Goal: Transaction & Acquisition: Purchase product/service

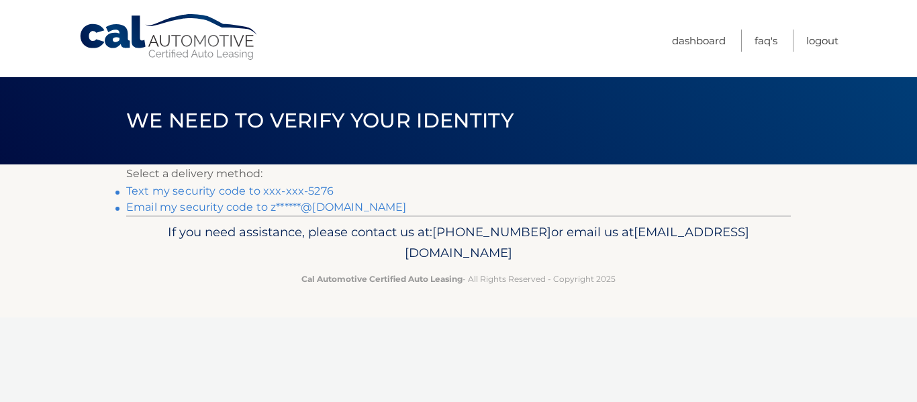
click at [248, 189] on link "Text my security code to xxx-xxx-5276" at bounding box center [229, 191] width 207 height 13
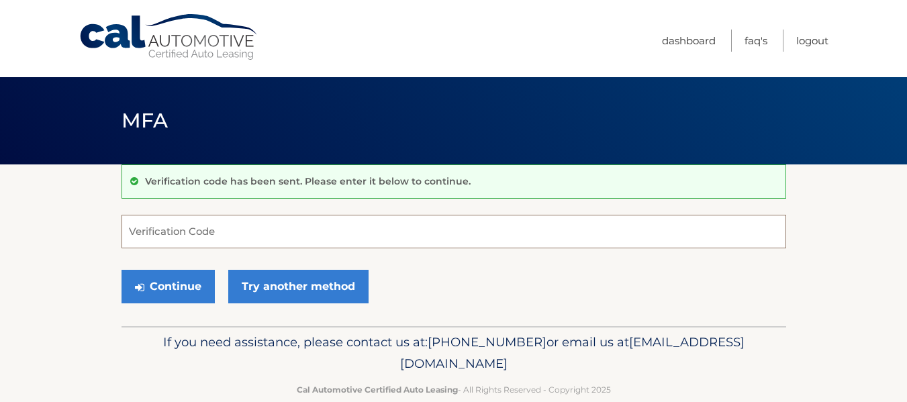
click at [219, 231] on input "Verification Code" at bounding box center [453, 232] width 664 height 34
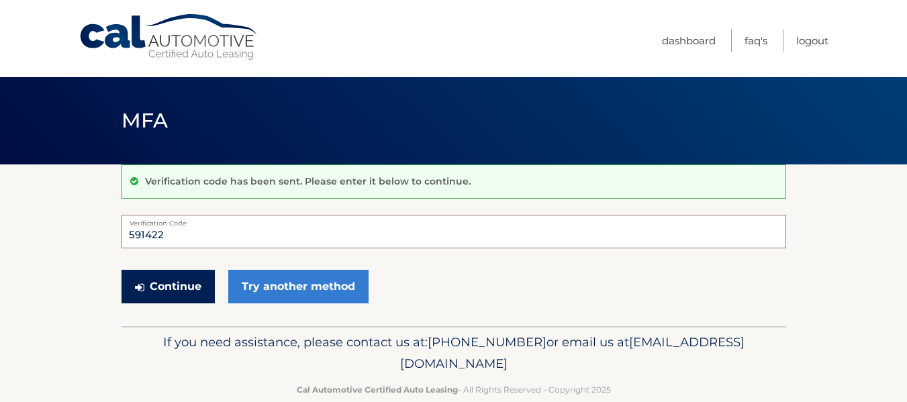
type input "591422"
click at [195, 289] on button "Continue" at bounding box center [167, 287] width 93 height 34
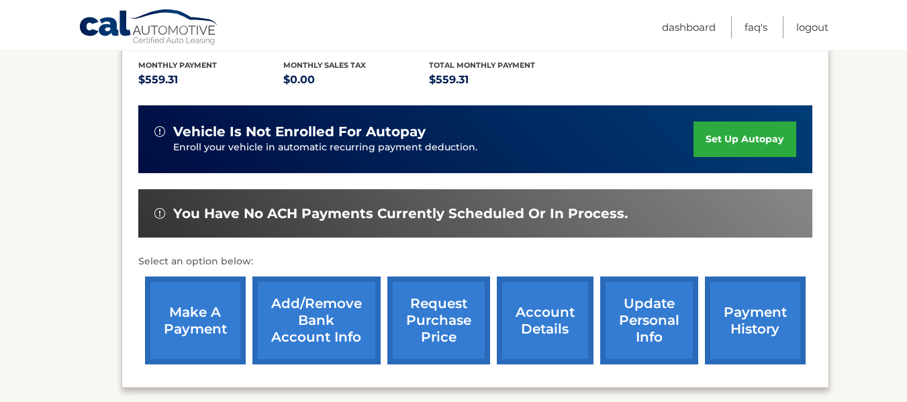
scroll to position [302, 0]
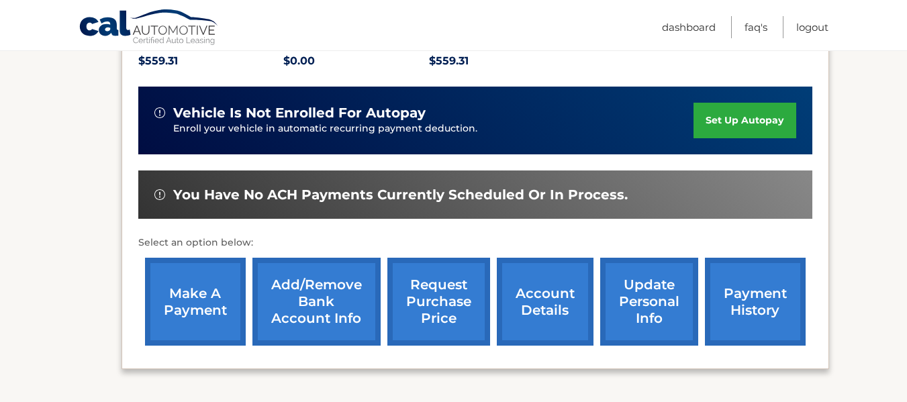
click at [231, 288] on link "make a payment" at bounding box center [195, 302] width 101 height 88
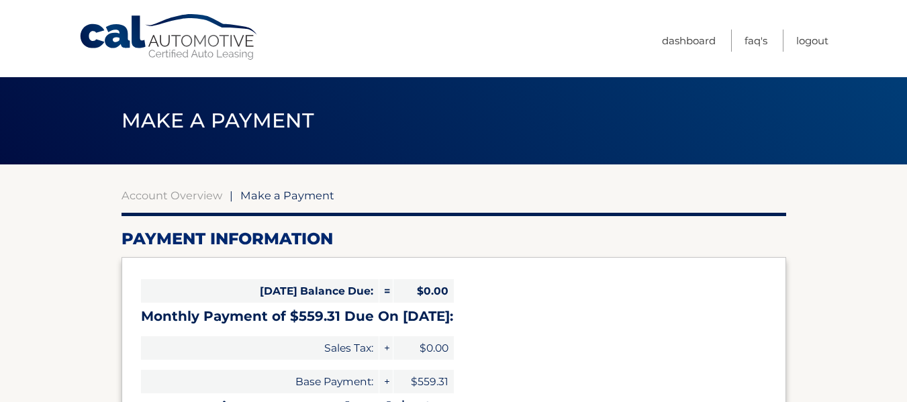
select select "OTgyOWRkNDMtNmMxNi00NTJhLWE2OTEtZTFhNDQyNmFkYzgz"
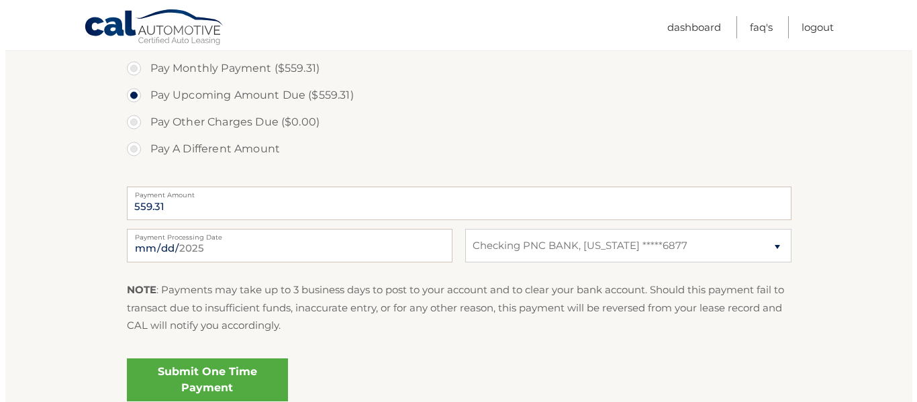
scroll to position [482, 0]
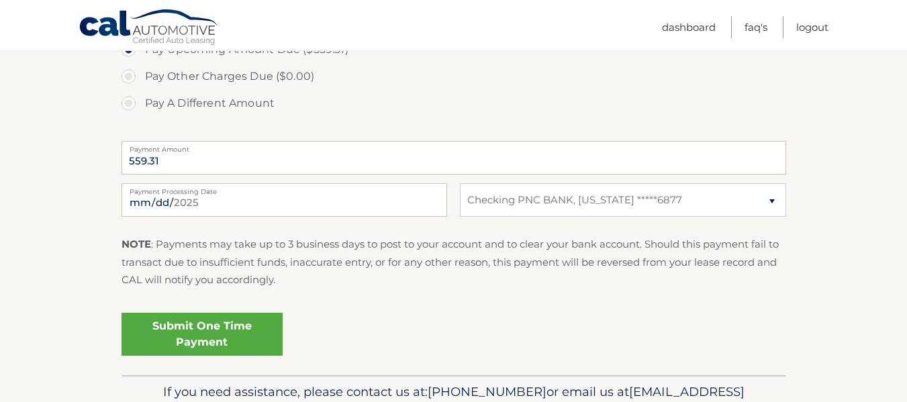
click at [229, 331] on link "Submit One Time Payment" at bounding box center [201, 334] width 161 height 43
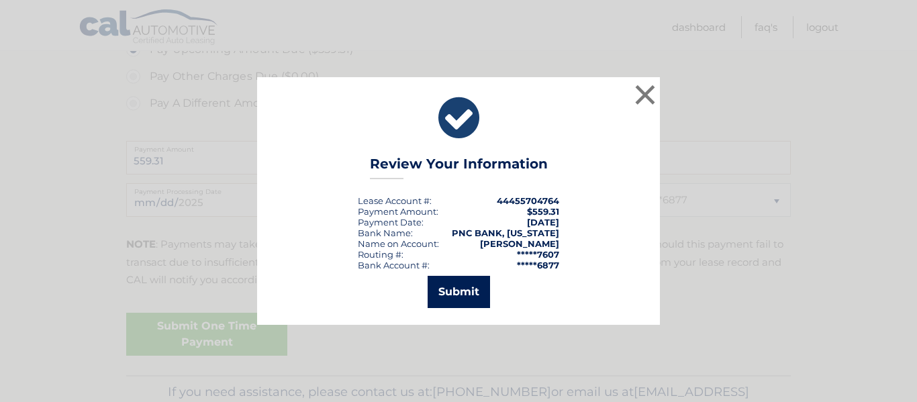
click at [455, 287] on button "Submit" at bounding box center [458, 292] width 62 height 32
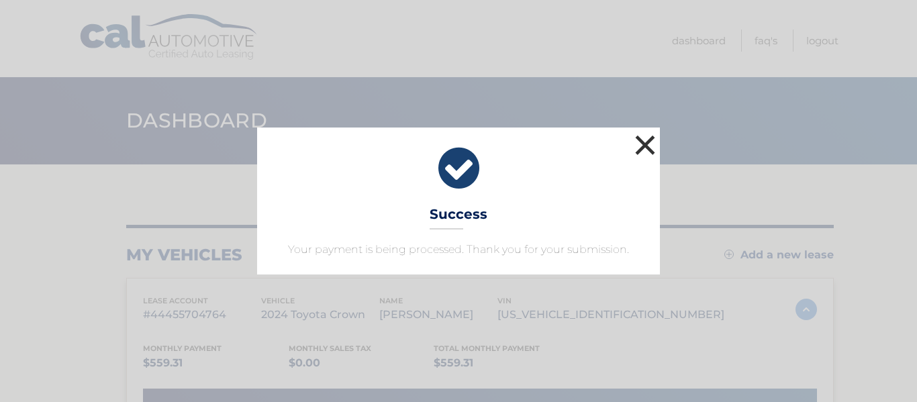
click at [639, 146] on button "×" at bounding box center [644, 145] width 27 height 27
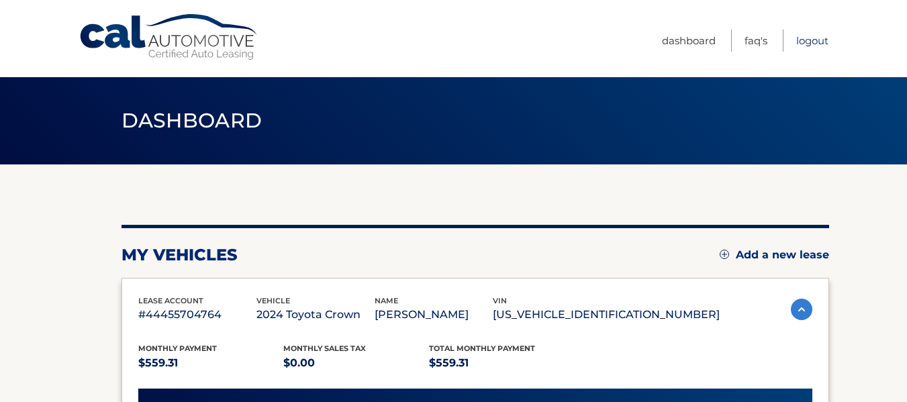
click at [821, 38] on link "Logout" at bounding box center [812, 41] width 32 height 22
